Goal: Transaction & Acquisition: Purchase product/service

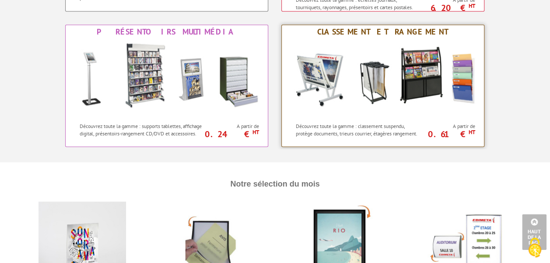
scroll to position [959, 0]
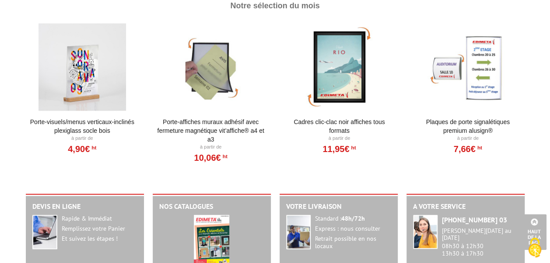
click at [448, 73] on div at bounding box center [468, 67] width 108 height 87
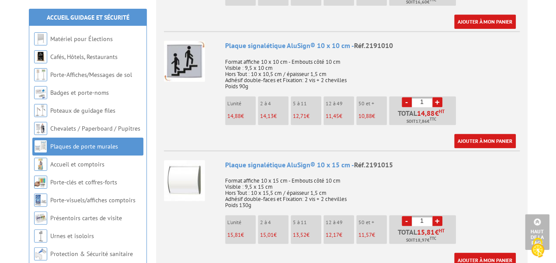
scroll to position [612, 0]
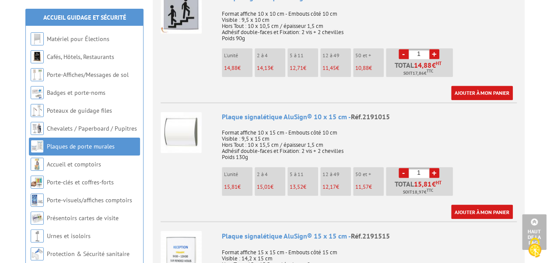
click at [435, 168] on link "+" at bounding box center [434, 173] width 10 height 10
click at [436, 168] on link "+" at bounding box center [434, 173] width 10 height 10
click at [434, 168] on link "+" at bounding box center [434, 173] width 10 height 10
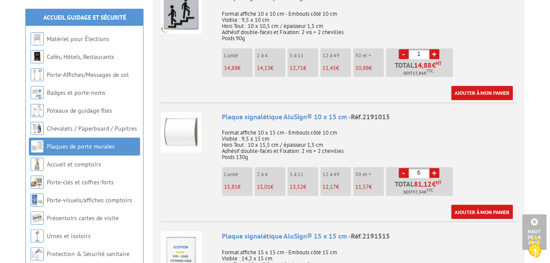
click at [434, 168] on link "+" at bounding box center [434, 173] width 10 height 10
click at [433, 168] on link "+" at bounding box center [434, 173] width 10 height 10
type input "10"
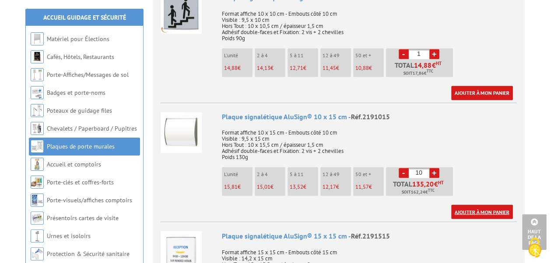
click at [478, 205] on link "Ajouter à mon panier" at bounding box center [482, 212] width 62 height 14
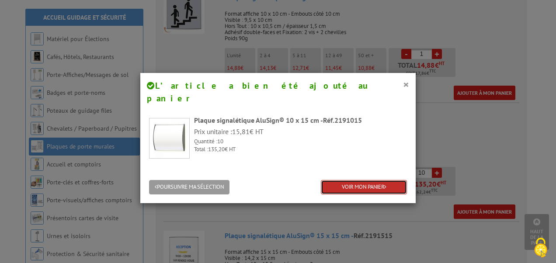
click at [367, 180] on link "VOIR MON PANIER" at bounding box center [364, 187] width 86 height 14
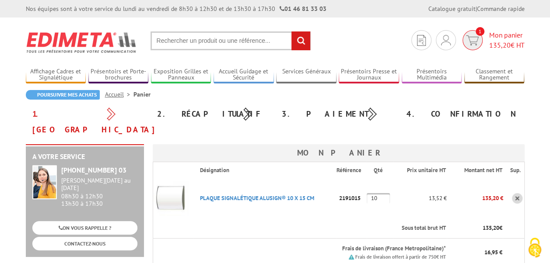
type input "[PERSON_NAME][EMAIL_ADDRESS][DOMAIN_NAME]"
click at [497, 43] on span "135,20" at bounding box center [499, 45] width 21 height 9
type input "christophe.grussin@neoma-bs.fr"
click at [473, 38] on img at bounding box center [472, 40] width 13 height 10
type input "[PERSON_NAME][EMAIL_ADDRESS][DOMAIN_NAME]"
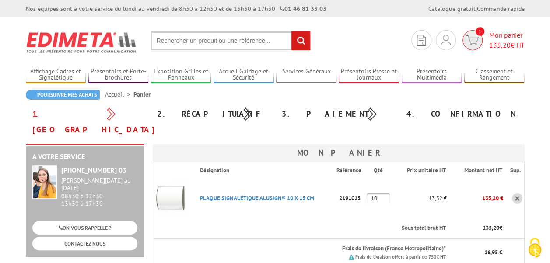
click at [503, 35] on span "Mon panier 135,20 € HT" at bounding box center [506, 40] width 35 height 20
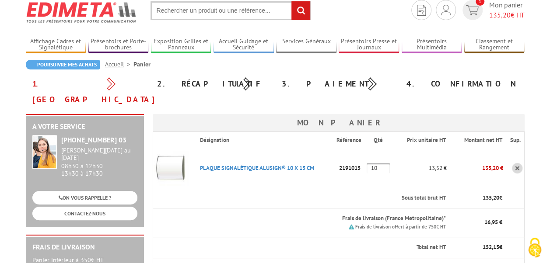
scroll to position [44, 0]
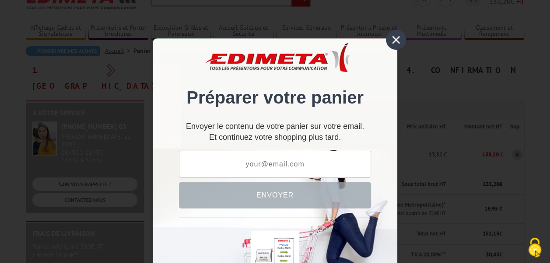
type input "christophe.grussin@neoma-bs.fr"
click at [391, 40] on div "×" at bounding box center [396, 40] width 20 height 20
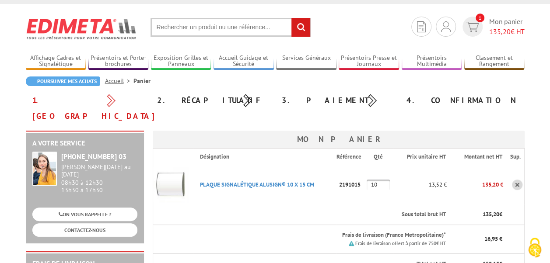
scroll to position [0, 0]
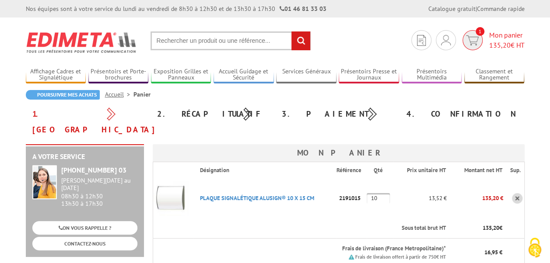
click at [470, 42] on img at bounding box center [472, 40] width 13 height 10
type input "[PERSON_NAME][EMAIL_ADDRESS][DOMAIN_NAME]"
click at [502, 43] on span "135,20" at bounding box center [499, 45] width 21 height 9
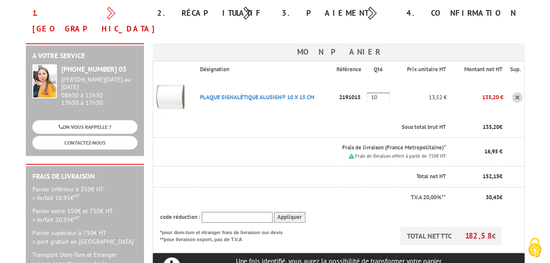
scroll to position [87, 0]
